Goal: Browse casually

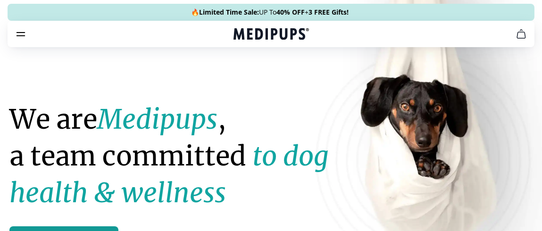
click at [19, 38] on icon "burger-menu" at bounding box center [20, 33] width 11 height 11
click at [21, 33] on icon "burger-menu" at bounding box center [20, 33] width 11 height 11
click at [522, 35] on icon "cart" at bounding box center [520, 33] width 11 height 11
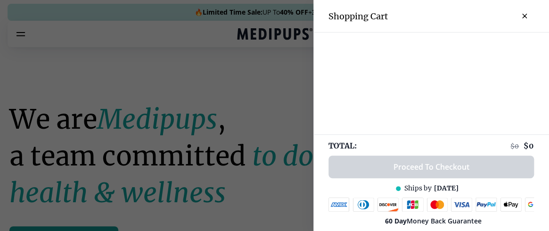
click at [523, 16] on icon "close-cart" at bounding box center [525, 16] width 4 height 4
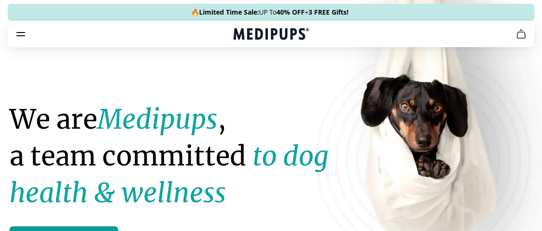
click at [20, 33] on icon "burger-menu" at bounding box center [20, 33] width 11 height 11
click at [23, 34] on icon "burger-menu" at bounding box center [20, 33] width 11 height 11
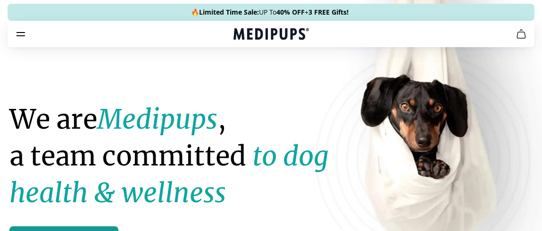
click at [23, 34] on icon "burger-menu" at bounding box center [20, 33] width 11 height 11
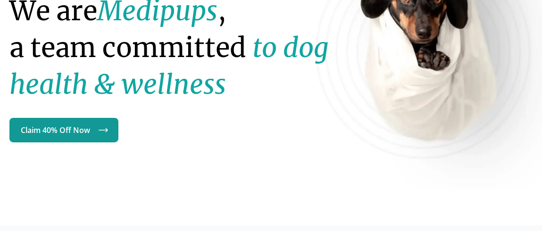
scroll to position [116, 0]
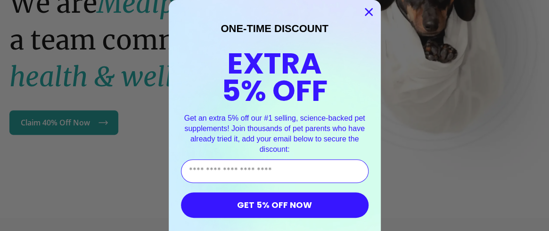
click at [361, 11] on circle "Close dialog" at bounding box center [369, 12] width 16 height 16
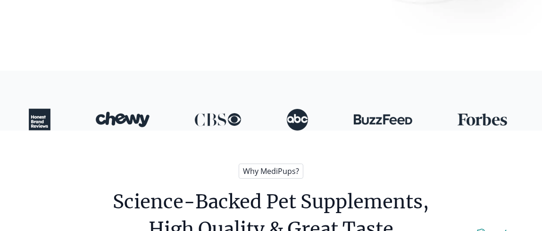
scroll to position [264, 0]
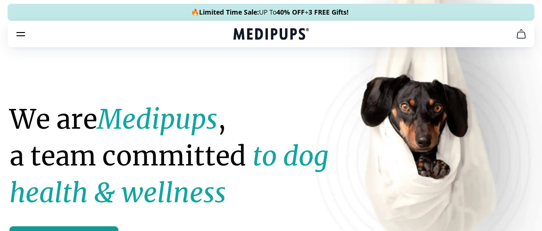
click at [528, 191] on img at bounding box center [444, 146] width 259 height 317
click at [20, 33] on icon "burger-menu" at bounding box center [20, 33] width 11 height 11
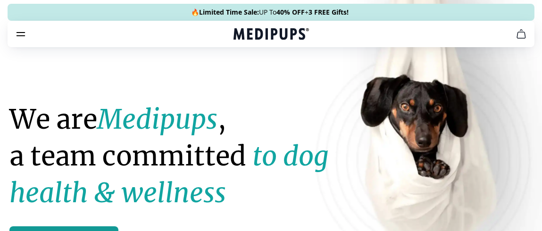
click at [20, 33] on icon "burger-menu" at bounding box center [20, 33] width 11 height 11
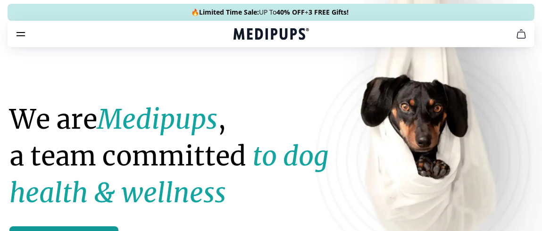
click at [20, 33] on icon "burger-menu" at bounding box center [20, 33] width 11 height 11
